Goal: Task Accomplishment & Management: Complete application form

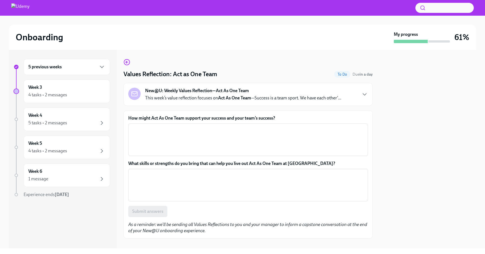
scroll to position [8, 0]
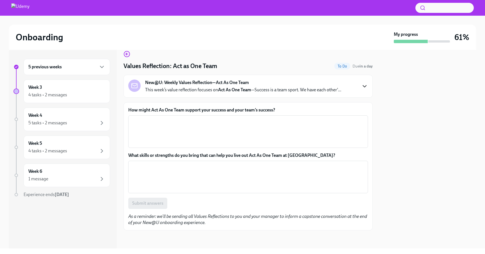
click at [364, 87] on icon "button" at bounding box center [364, 87] width 3 height 2
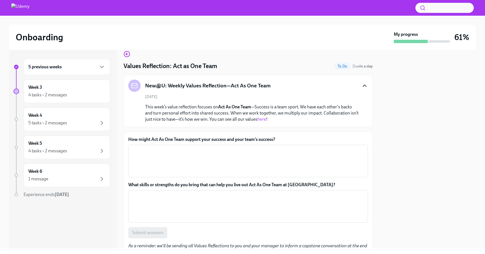
click at [264, 120] on link "here" at bounding box center [261, 119] width 9 height 5
click at [186, 157] on textarea "How might Act As One Team support your success and your team’s success?" at bounding box center [248, 161] width 233 height 27
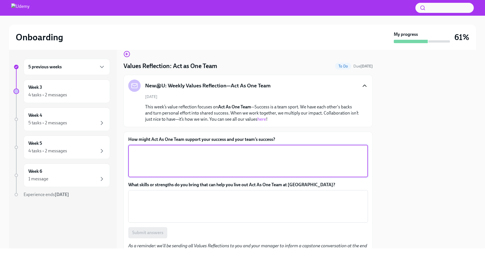
click at [137, 160] on textarea "How might Act As One Team support your success and your team’s success?" at bounding box center [248, 161] width 233 height 27
click at [146, 162] on textarea "How might Act As One Team support your success and your team’s success?" at bounding box center [248, 161] width 233 height 27
click at [165, 157] on textarea "How might Act As One Team support your success and your team’s success?" at bounding box center [248, 161] width 233 height 27
click at [250, 148] on textarea "Just as I got my team's back, I feel like my team got my back" at bounding box center [248, 161] width 233 height 27
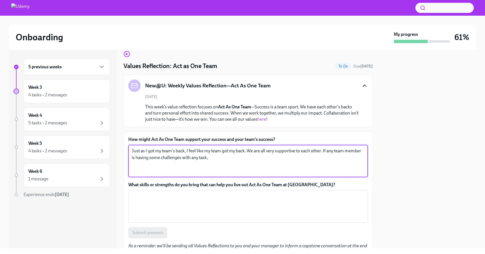
click at [303, 32] on div "Onboarding" at bounding box center [204, 37] width 376 height 11
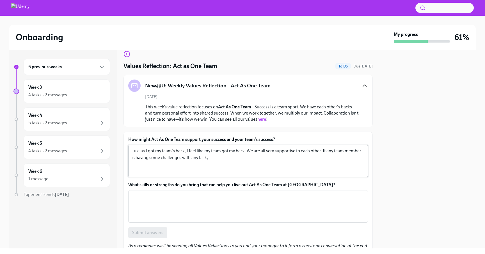
click at [217, 159] on textarea "Just as I got my team's back, I feel like my team got my back. We are all very …" at bounding box center [248, 161] width 233 height 27
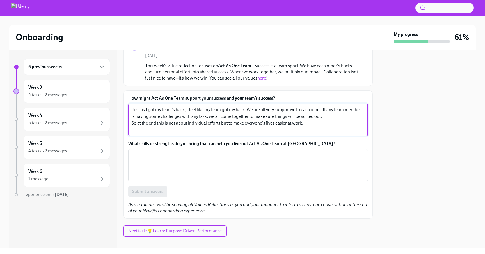
scroll to position [56, 0]
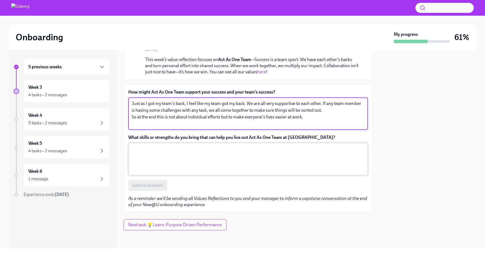
type textarea "Just as I got my team's back, I feel like my team got my back. We are all very …"
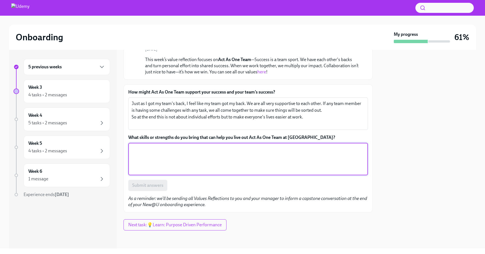
click at [154, 152] on textarea "What skills or strengths do you bring that can help you live out Act As One Tea…" at bounding box center [248, 159] width 233 height 27
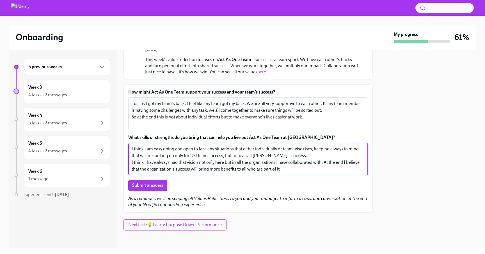
click at [247, 169] on textarea "I think I am easy going and open to face any situations that either individuall…" at bounding box center [248, 159] width 233 height 27
click at [307, 169] on textarea "I think I am easy going and open to face any situations that either individuall…" at bounding box center [248, 159] width 233 height 27
drag, startPoint x: 139, startPoint y: 170, endPoint x: 344, endPoint y: 164, distance: 205.7
click at [344, 164] on textarea "I think I am easy going and open to face any situations that either individuall…" at bounding box center [248, 159] width 233 height 27
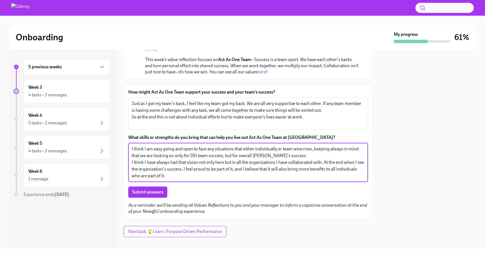
scroll to position [62, 0]
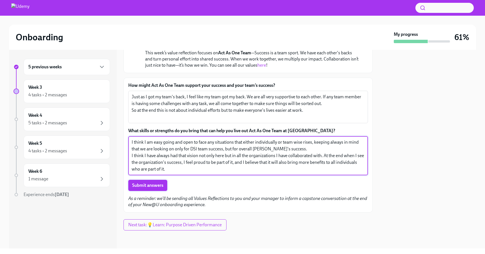
type textarea "I think I am easy going and open to face any situations that either individuall…"
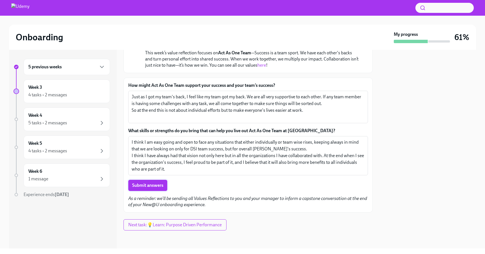
click at [142, 184] on span "Submit answers" at bounding box center [147, 186] width 31 height 6
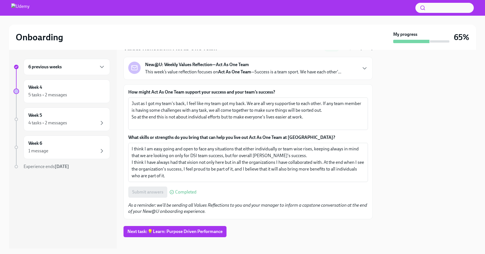
scroll to position [33, 0]
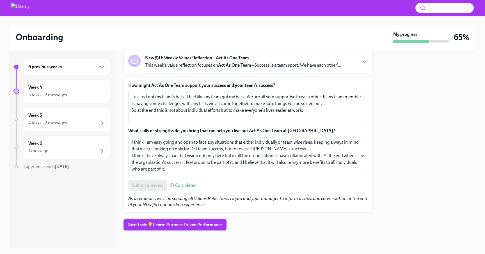
click at [185, 226] on span "Next task : 💡Learn: Purpose Driven Performance" at bounding box center [174, 225] width 95 height 6
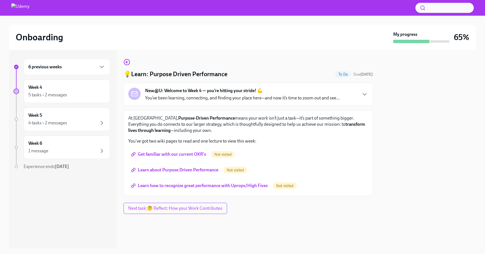
click at [359, 93] on div "New@U: Welcome to Week 4 — you’re hitting your stride! 💪 You’ve been learning, …" at bounding box center [248, 94] width 240 height 13
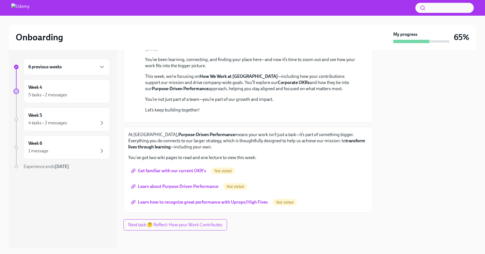
scroll to position [162, 0]
click at [159, 171] on span "Get familiar with our current OKR's" at bounding box center [169, 171] width 74 height 6
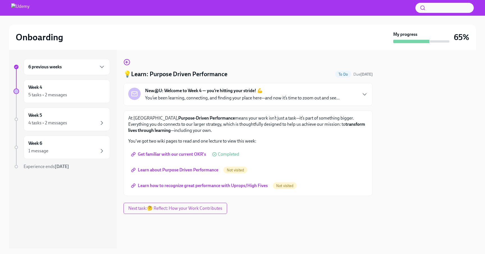
click at [162, 170] on span "Learn about Purpose Driven Performance" at bounding box center [175, 170] width 86 height 6
click at [201, 187] on span "Learn how to recognize great performance with Uprops/High Fives" at bounding box center [199, 186] width 135 height 6
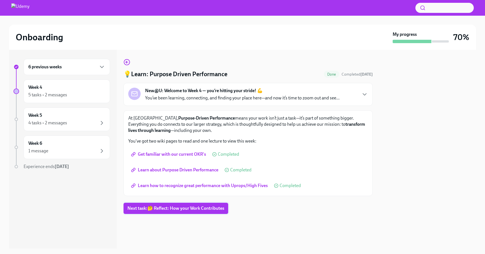
click at [164, 208] on span "Next task : 🤔 Reflect: How your Work Contributes" at bounding box center [175, 209] width 97 height 6
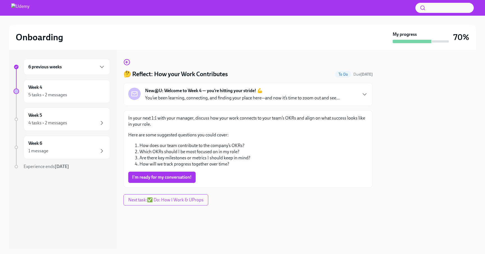
click at [293, 99] on p "You’ve been learning, connecting, and finding your place here—and now it’s time…" at bounding box center [242, 98] width 194 height 6
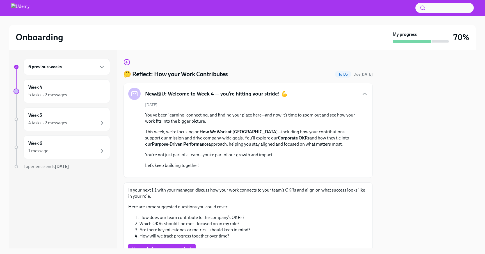
click at [356, 95] on div "New@U: Welcome to Week 4 — you’re hitting your stride! 💪" at bounding box center [248, 94] width 240 height 12
click at [365, 94] on icon "button" at bounding box center [364, 94] width 3 height 2
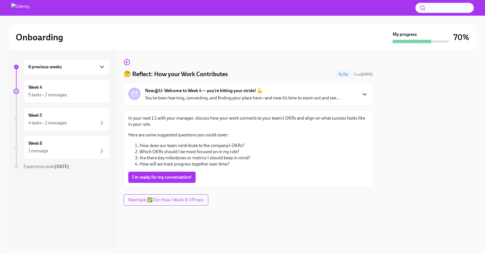
click at [101, 67] on icon "button" at bounding box center [101, 67] width 3 height 2
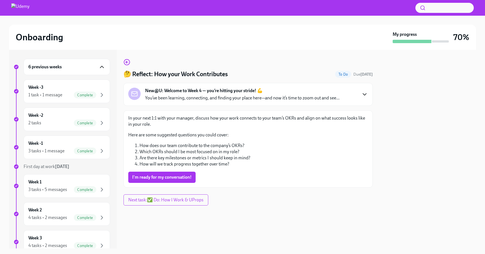
click at [101, 69] on icon "button" at bounding box center [101, 67] width 7 height 7
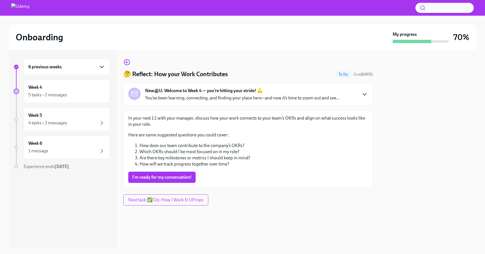
click at [366, 94] on icon "button" at bounding box center [364, 94] width 7 height 7
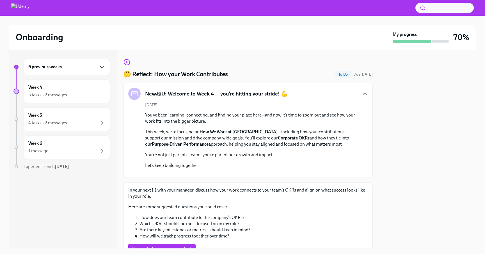
click at [364, 94] on icon "button" at bounding box center [364, 94] width 3 height 2
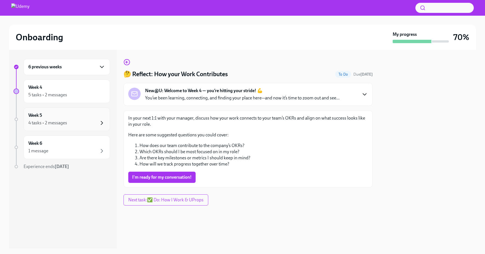
click at [101, 121] on icon "button" at bounding box center [102, 122] width 2 height 3
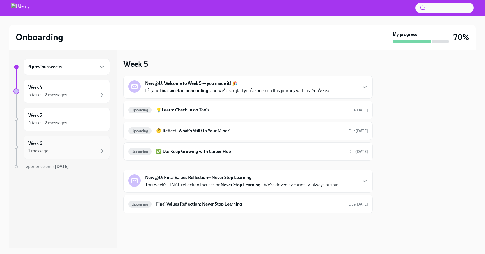
click at [84, 152] on div "1 message" at bounding box center [66, 151] width 77 height 7
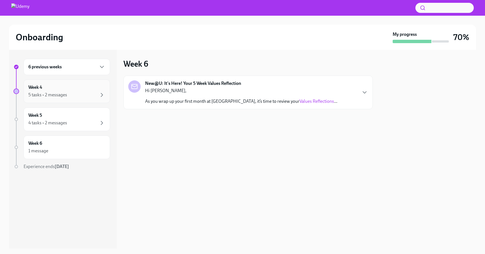
click at [89, 93] on div "5 tasks • 2 messages" at bounding box center [66, 95] width 77 height 7
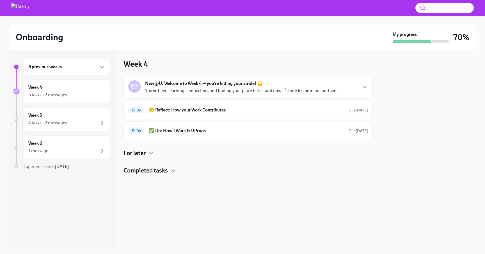
click at [142, 153] on h4 "For later" at bounding box center [134, 153] width 22 height 8
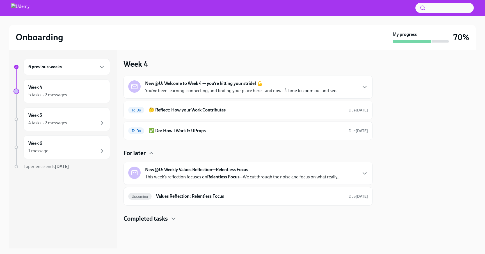
click at [146, 220] on h4 "Completed tasks" at bounding box center [145, 219] width 44 height 8
click at [324, 82] on div "New@U: Welcome to Week 4 — you’re hitting your stride! 💪 You’ve been learning, …" at bounding box center [242, 87] width 194 height 13
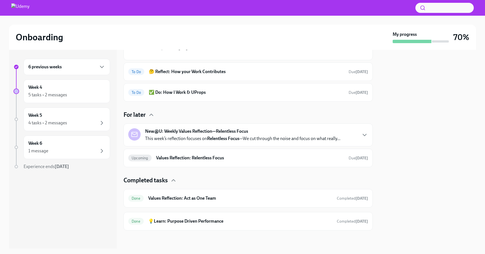
scroll to position [144, 0]
click at [285, 102] on div "To Do ✅ Do: How I Work & UProps Due [DATE]" at bounding box center [247, 92] width 249 height 19
click at [270, 97] on div "To Do ✅ Do: How I Work & UProps Due [DATE]" at bounding box center [248, 92] width 240 height 9
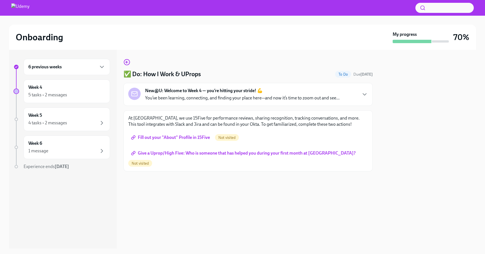
click at [291, 89] on div "New@U: Welcome to Week 4 — you’re hitting your stride! 💪 You’ve been learning, …" at bounding box center [242, 94] width 194 height 13
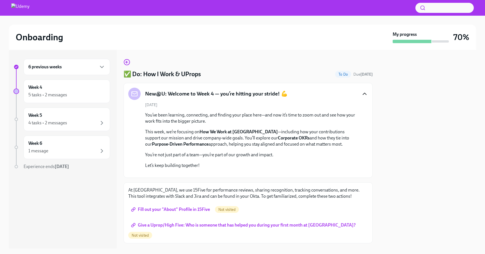
click at [362, 92] on icon "button" at bounding box center [364, 94] width 7 height 7
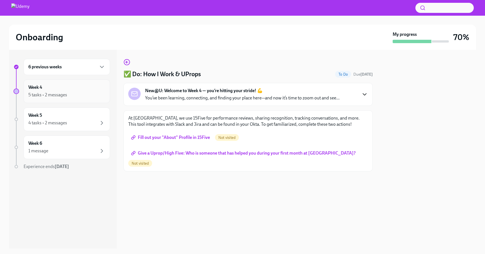
click at [97, 91] on div "Week 4 5 tasks • 2 messages" at bounding box center [66, 91] width 77 height 14
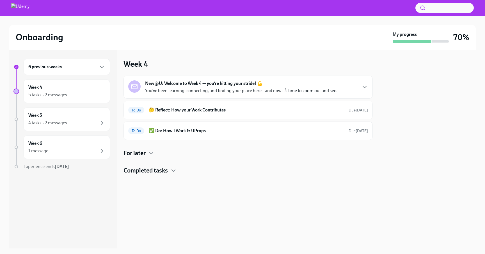
click at [301, 82] on div "New@U: Welcome to Week 4 — you’re hitting your stride! 💪 You’ve been learning, …" at bounding box center [242, 87] width 194 height 13
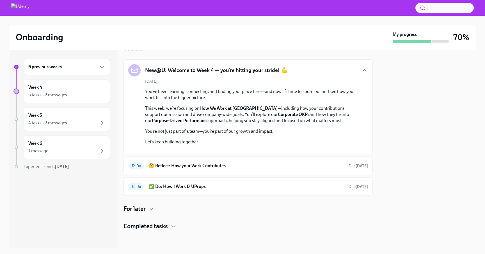
scroll to position [123, 0]
click at [273, 169] on div "To Do 🤔 Reflect: How your Work Contributes Due [DATE]" at bounding box center [248, 166] width 240 height 9
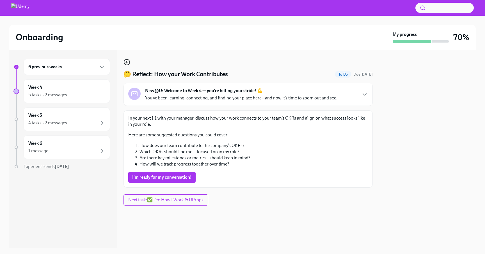
click at [125, 61] on icon "button" at bounding box center [126, 62] width 7 height 7
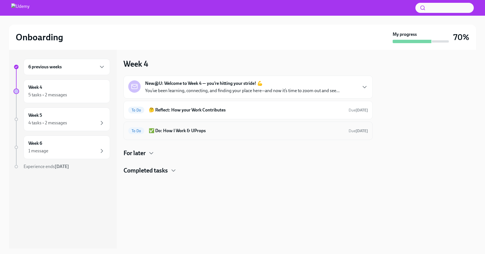
click at [238, 137] on div "To Do ✅ Do: How I Work & UProps Due [DATE]" at bounding box center [247, 131] width 249 height 19
click at [229, 129] on h6 "✅ Do: How I Work & UProps" at bounding box center [246, 131] width 195 height 6
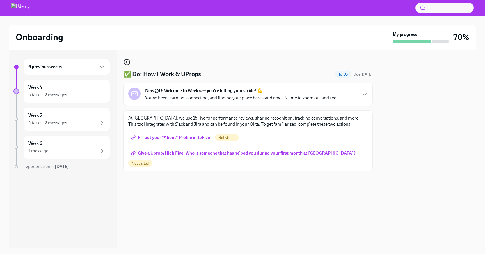
click at [126, 63] on icon "button" at bounding box center [126, 62] width 1 height 2
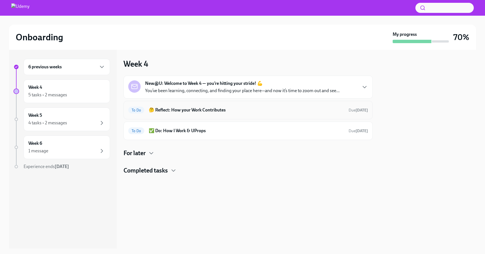
click at [250, 108] on h6 "🤔 Reflect: How your Work Contributes" at bounding box center [246, 110] width 195 height 6
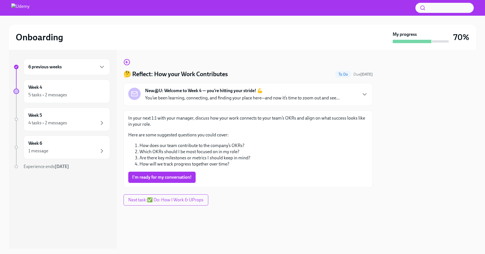
click at [315, 98] on p "You’ve been learning, connecting, and finding your place here—and now it’s time…" at bounding box center [242, 98] width 194 height 6
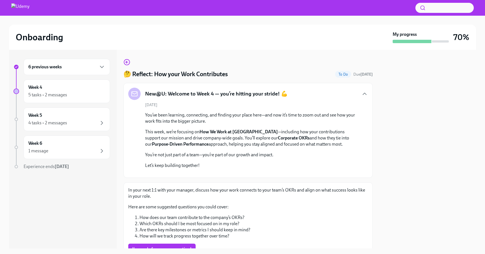
click at [363, 90] on div "New@U: Welcome to Week 4 — you’re hitting your stride! 💪" at bounding box center [248, 94] width 240 height 12
click at [363, 95] on icon "button" at bounding box center [364, 94] width 7 height 7
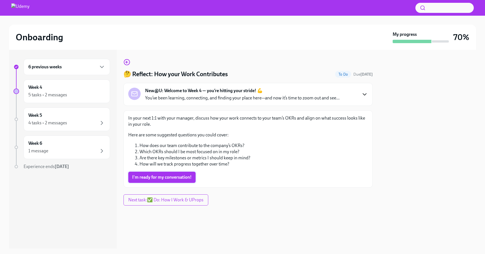
click at [152, 178] on span "I'm ready for my conversation!" at bounding box center [161, 178] width 59 height 6
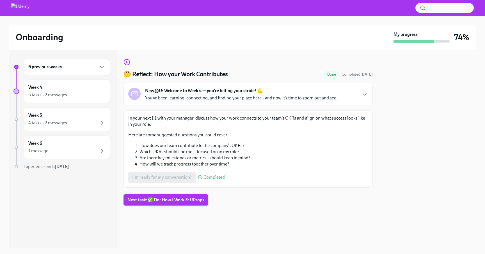
click at [179, 201] on span "Next task : ✅ Do: How I Work & UProps" at bounding box center [165, 200] width 77 height 6
